Goal: Task Accomplishment & Management: Use online tool/utility

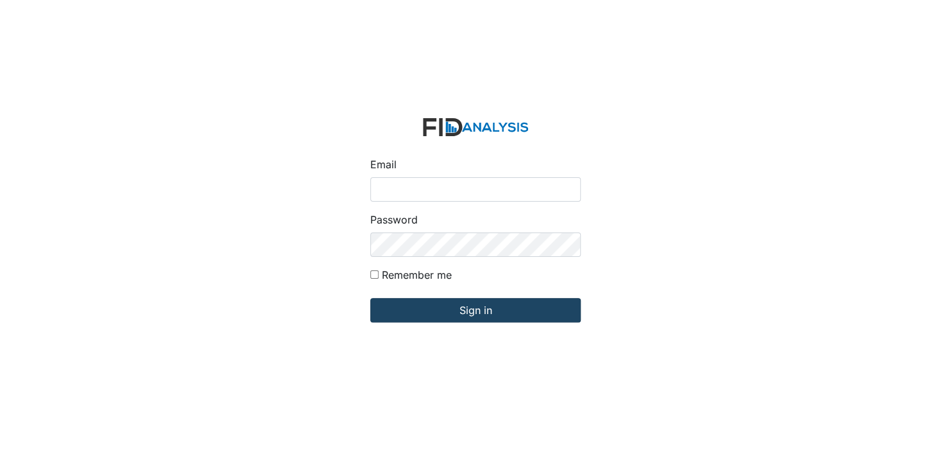
type input "[EMAIL_ADDRESS][DOMAIN_NAME]"
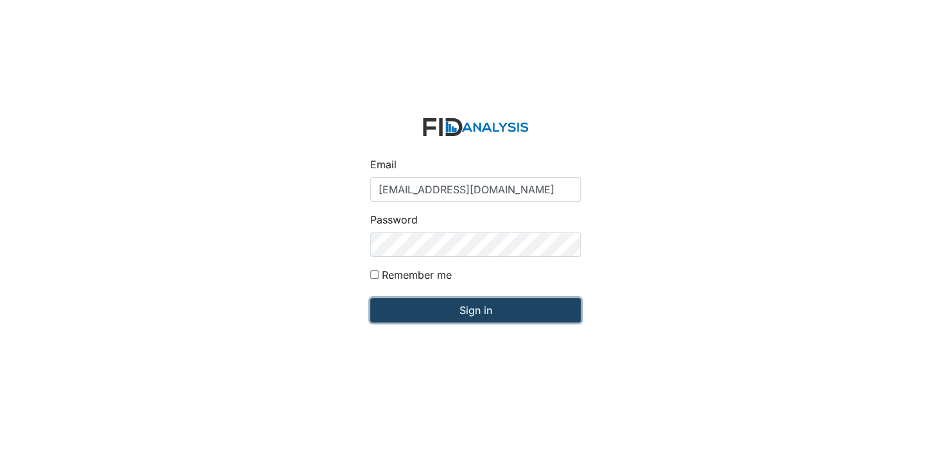
click at [468, 304] on input "Sign in" at bounding box center [475, 310] width 210 height 24
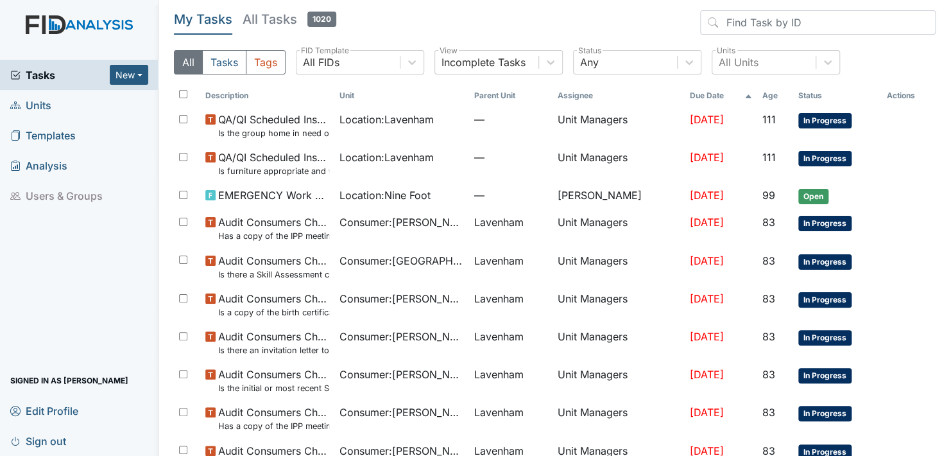
click at [36, 104] on span "Units" at bounding box center [30, 105] width 41 height 20
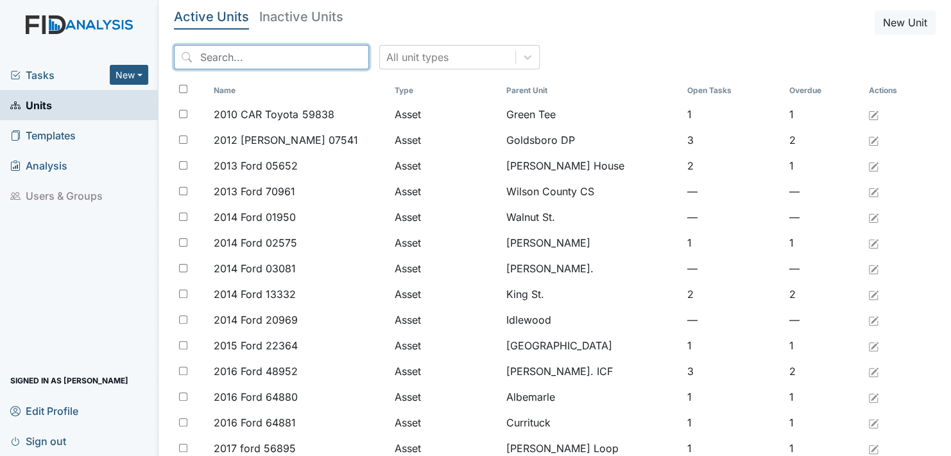
click at [324, 54] on input "search" at bounding box center [271, 57] width 195 height 24
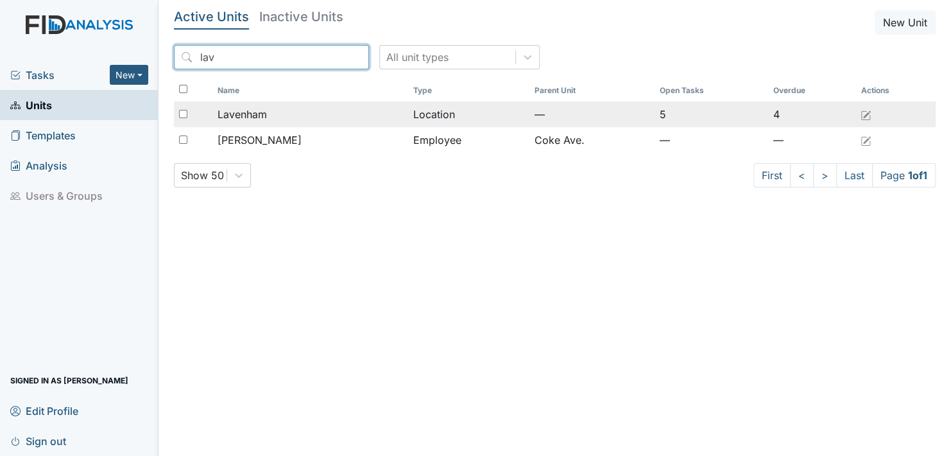
type input "lav"
click at [430, 114] on td "Location" at bounding box center [468, 114] width 121 height 26
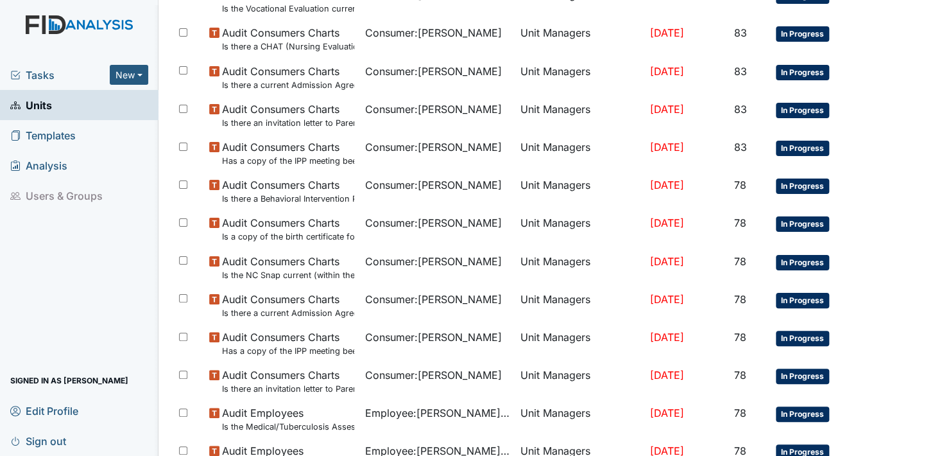
scroll to position [918, 0]
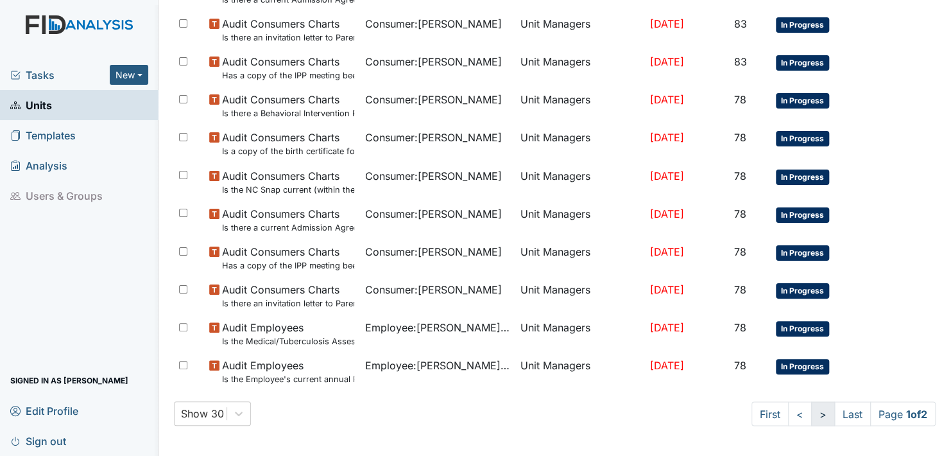
click at [811, 412] on link ">" at bounding box center [823, 413] width 24 height 24
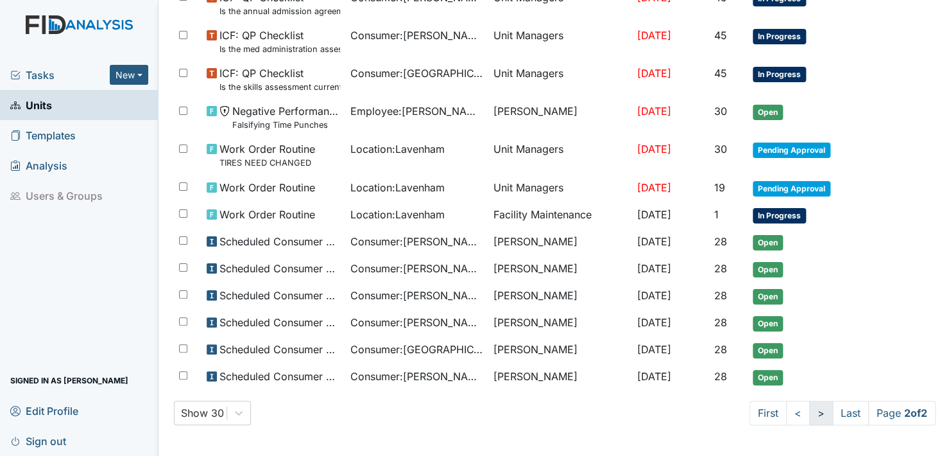
scroll to position [712, 0]
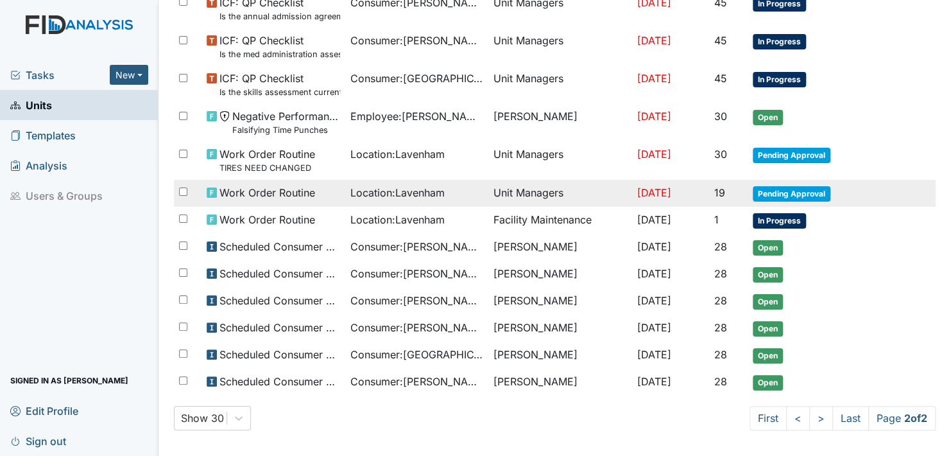
click at [774, 190] on span "Pending Approval" at bounding box center [792, 193] width 78 height 15
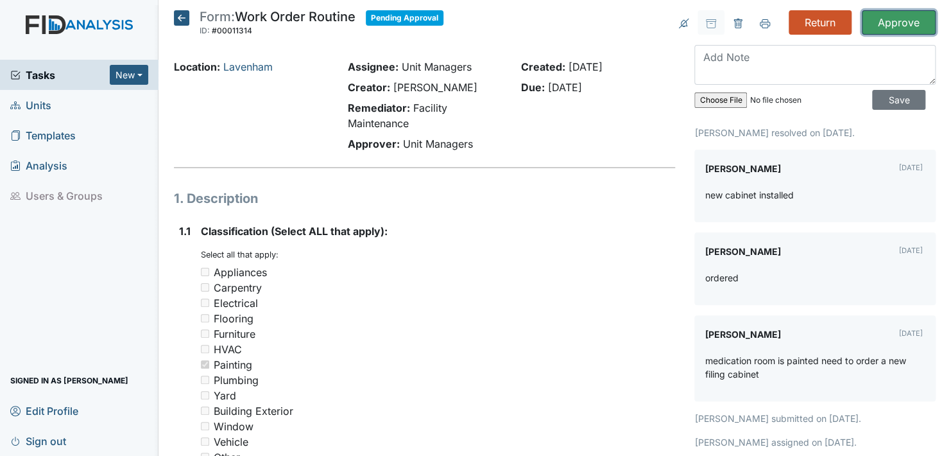
click at [902, 17] on input "Approve" at bounding box center [899, 22] width 74 height 24
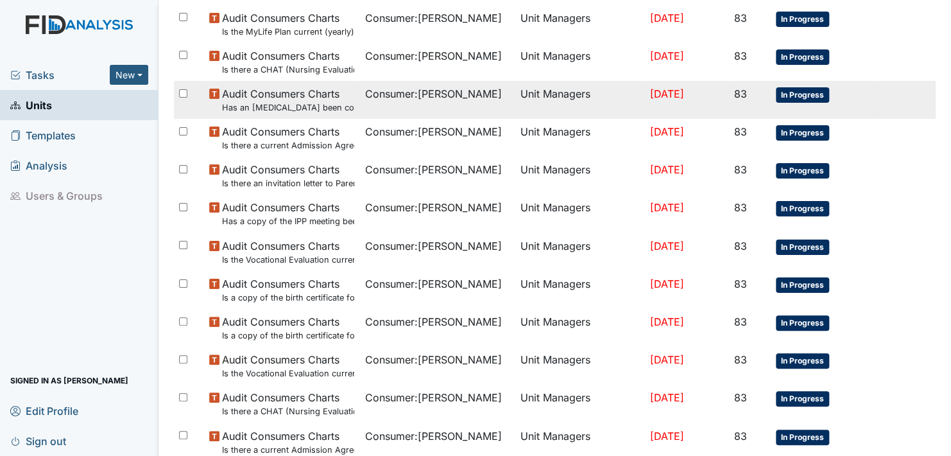
scroll to position [960, 0]
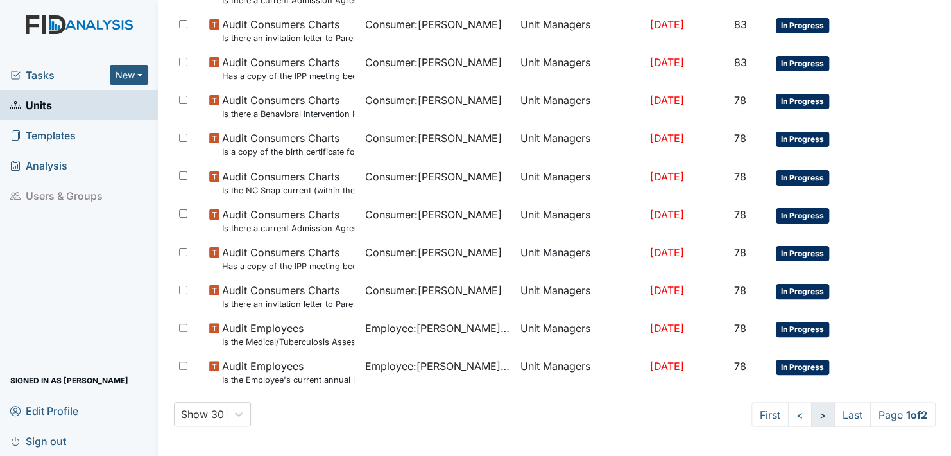
click at [811, 413] on link ">" at bounding box center [823, 414] width 24 height 24
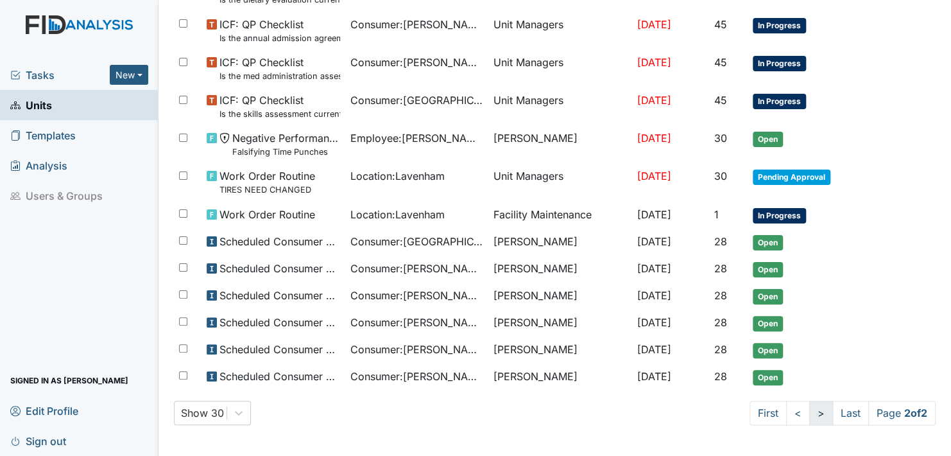
scroll to position [727, 0]
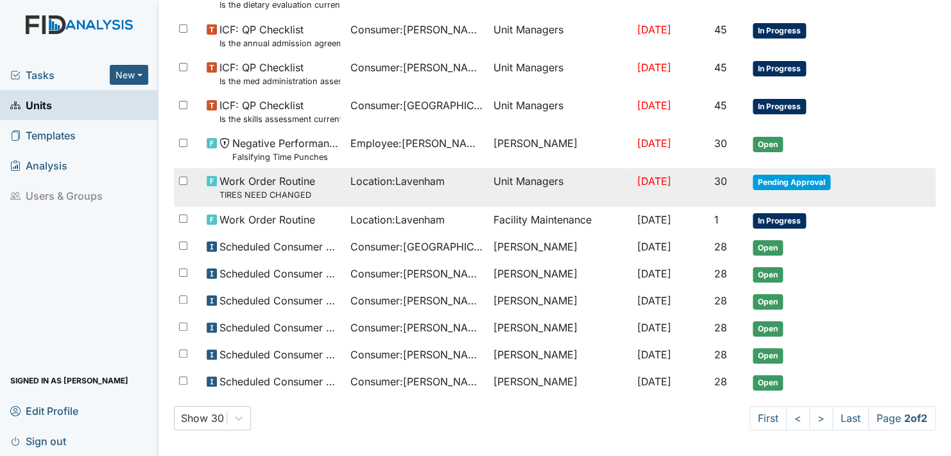
click at [771, 180] on span "Pending Approval" at bounding box center [792, 182] width 78 height 15
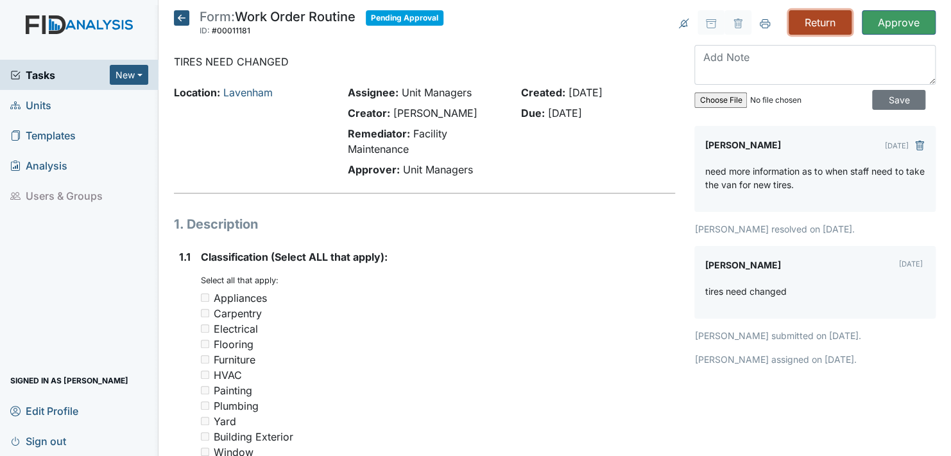
click at [808, 21] on input "Return" at bounding box center [820, 22] width 63 height 24
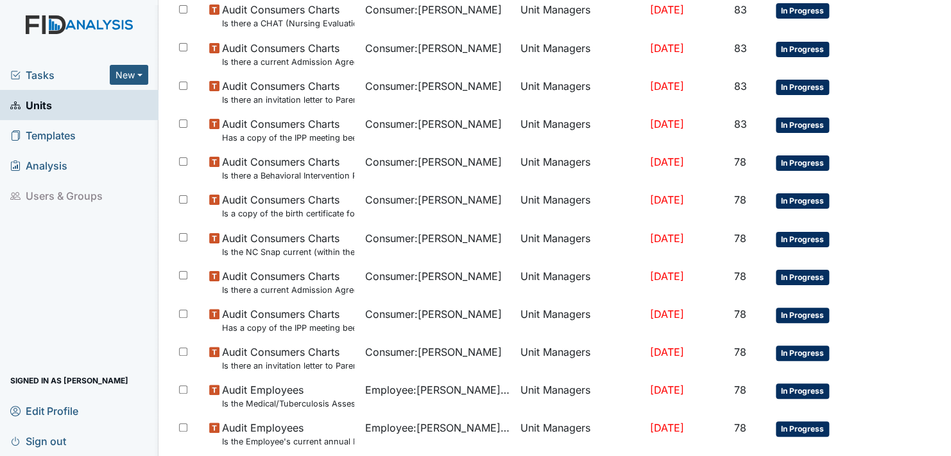
scroll to position [960, 0]
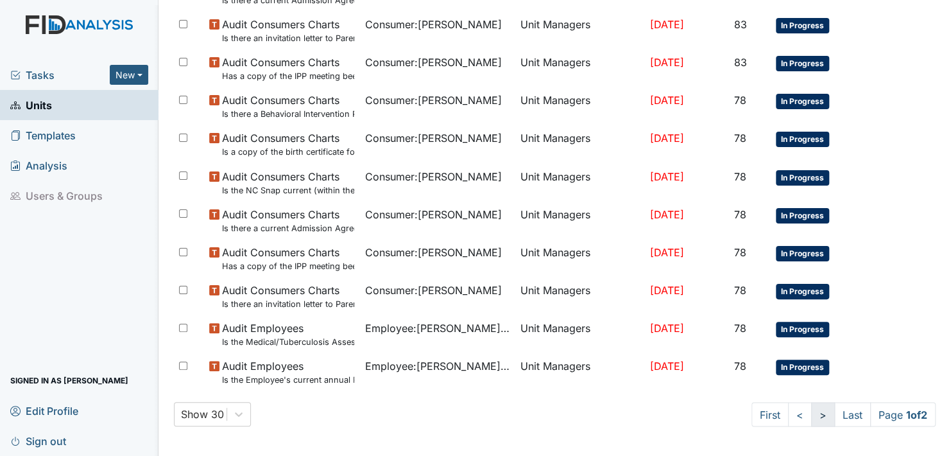
click at [811, 411] on link ">" at bounding box center [823, 414] width 24 height 24
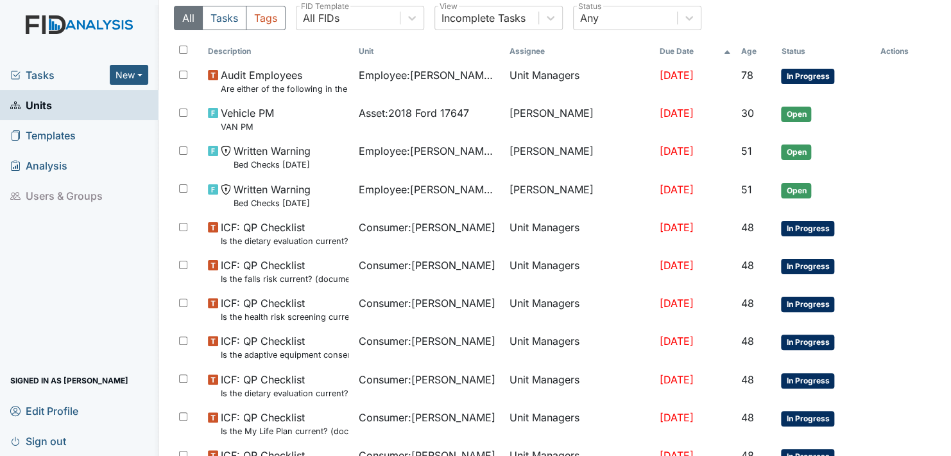
scroll to position [0, 0]
